Goal: Go to known website: Access a specific website the user already knows

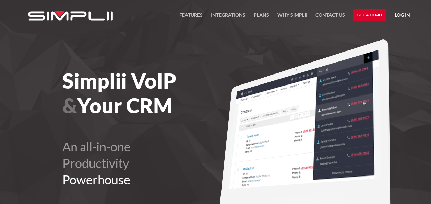
click at [403, 14] on link "Log in" at bounding box center [402, 16] width 15 height 10
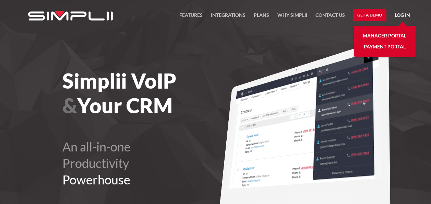
click at [379, 34] on link "Manager Portal" at bounding box center [385, 35] width 44 height 11
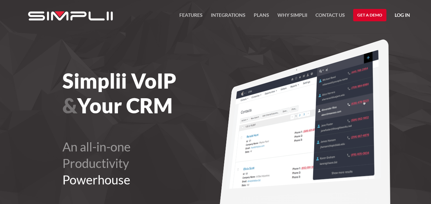
click at [406, 11] on link "Log in" at bounding box center [402, 16] width 15 height 10
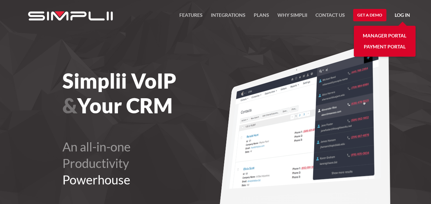
click at [390, 32] on link "Manager Portal" at bounding box center [385, 35] width 44 height 11
